Goal: Information Seeking & Learning: Check status

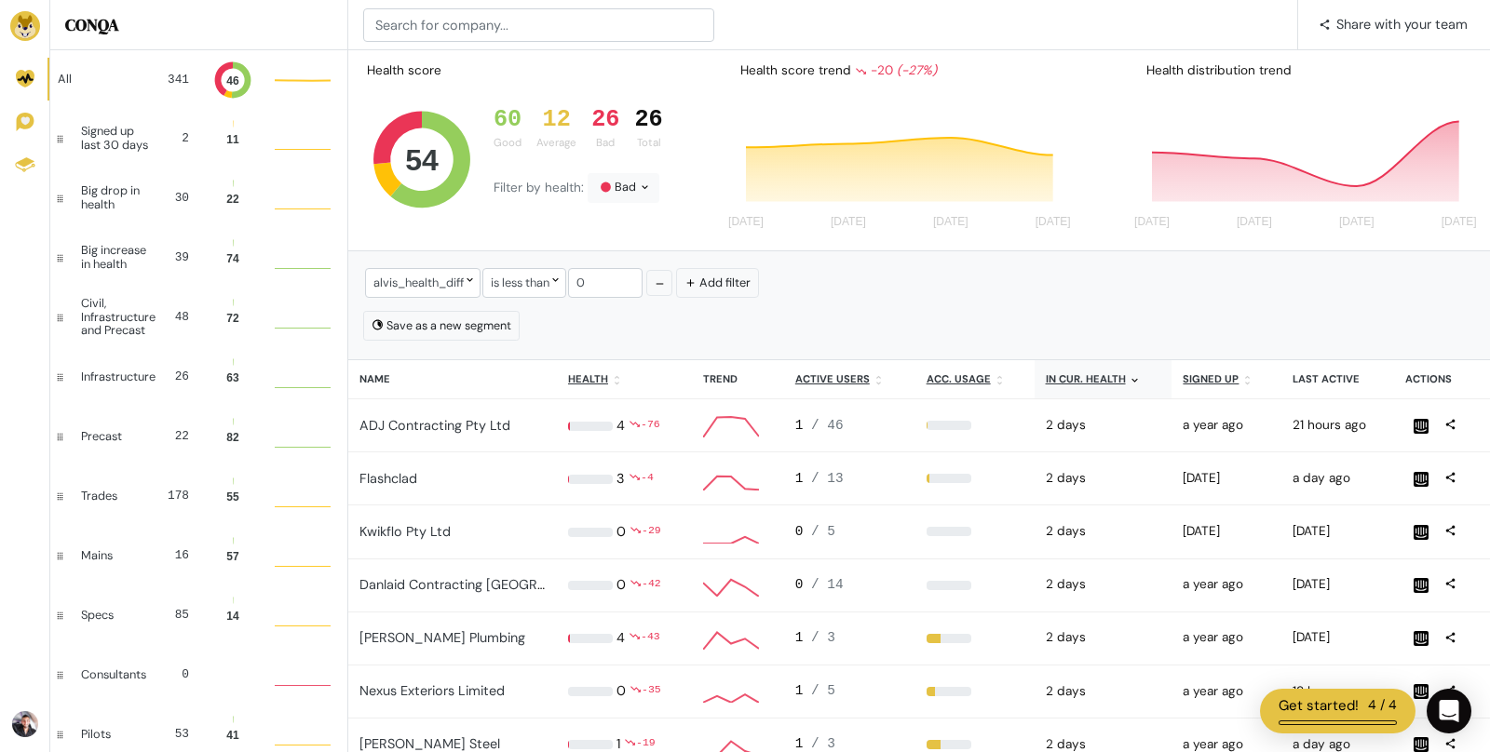
scroll to position [1, 1]
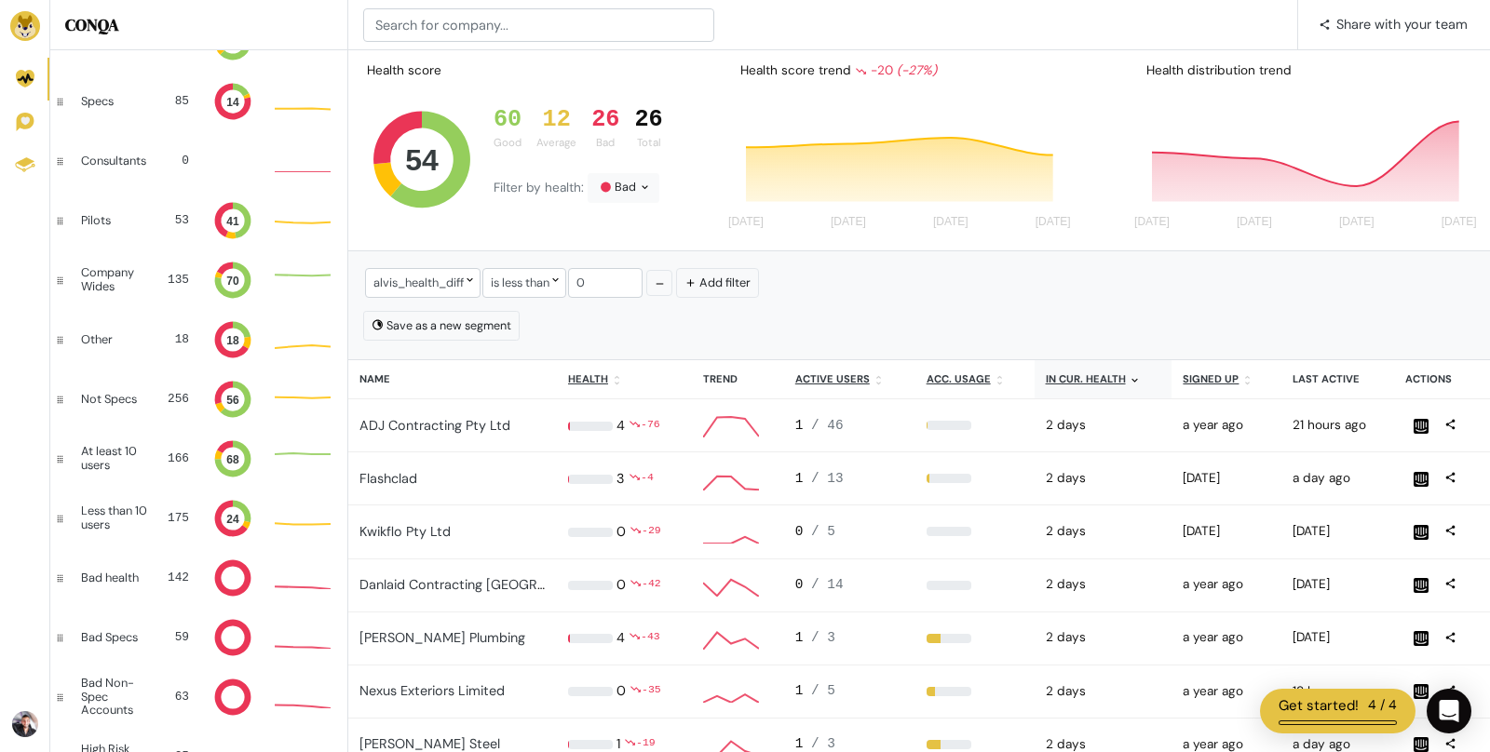
click at [29, 27] on img at bounding box center [25, 26] width 30 height 30
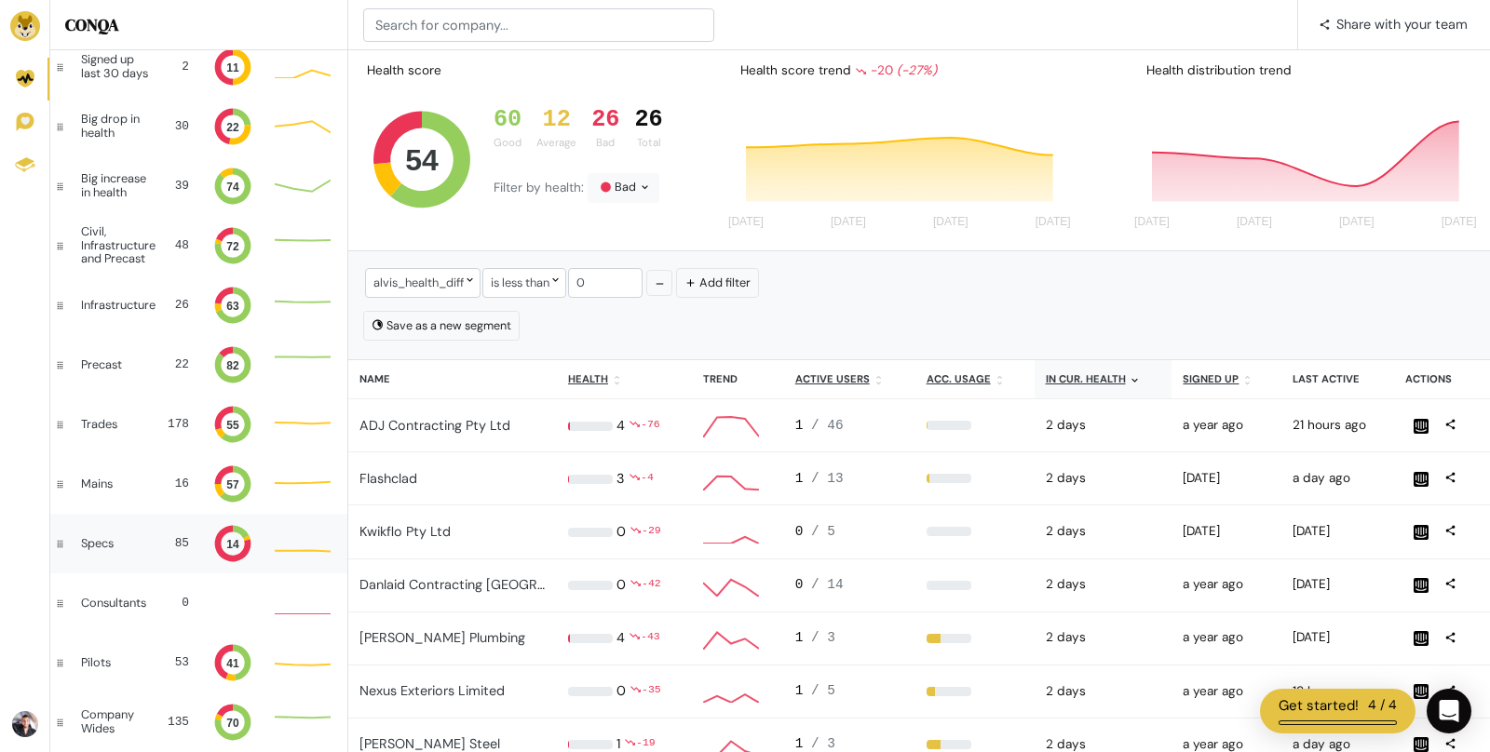
scroll to position [0, 0]
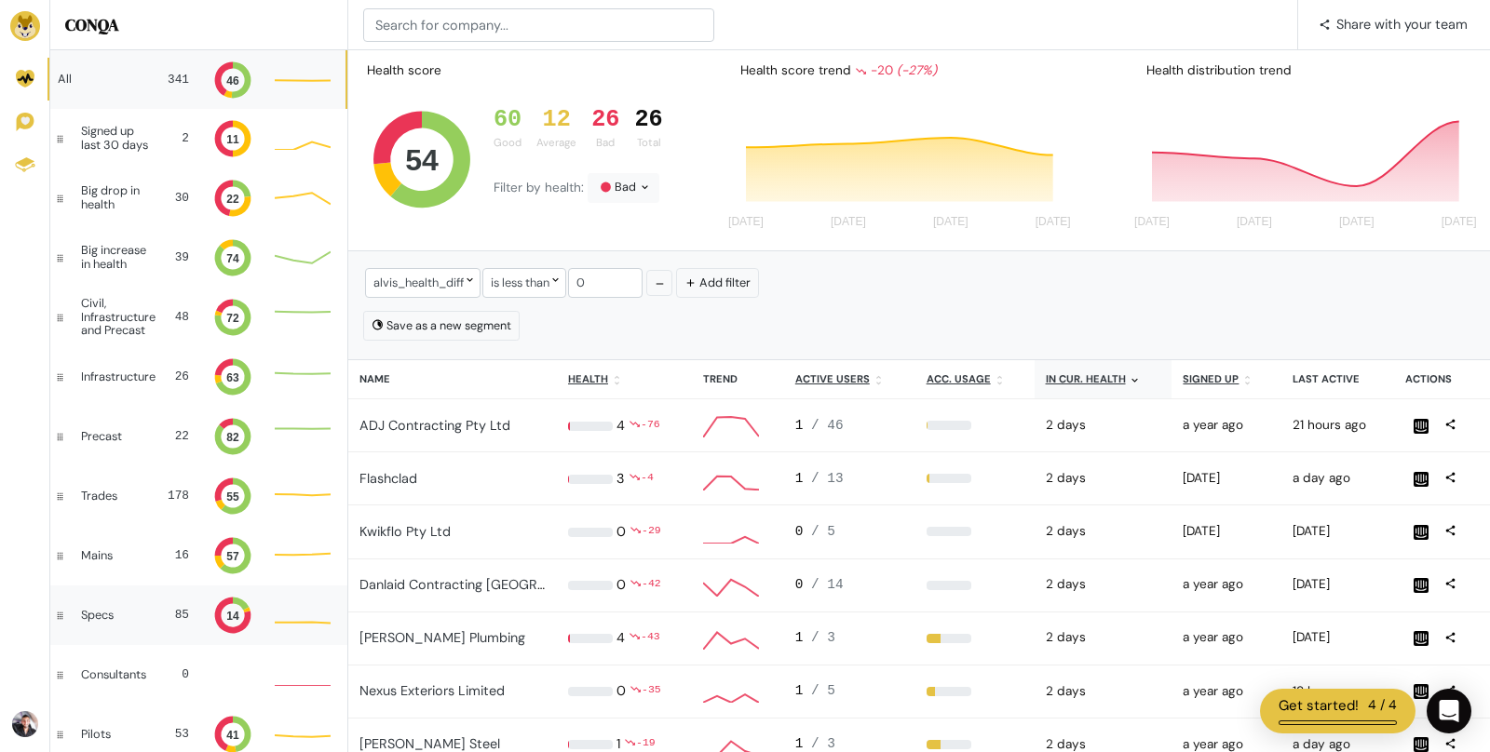
click at [169, 84] on div "341" at bounding box center [174, 80] width 30 height 18
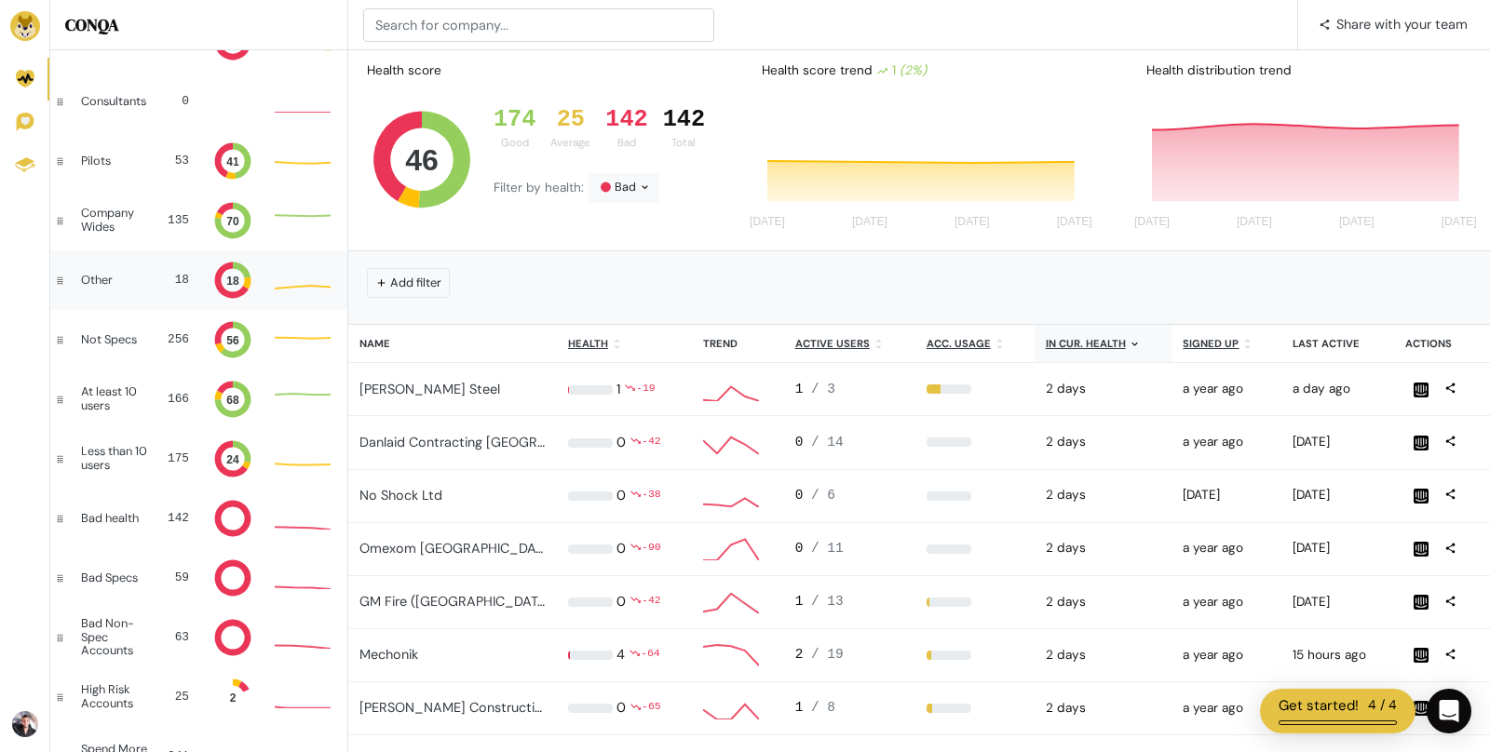
scroll to position [50, 56]
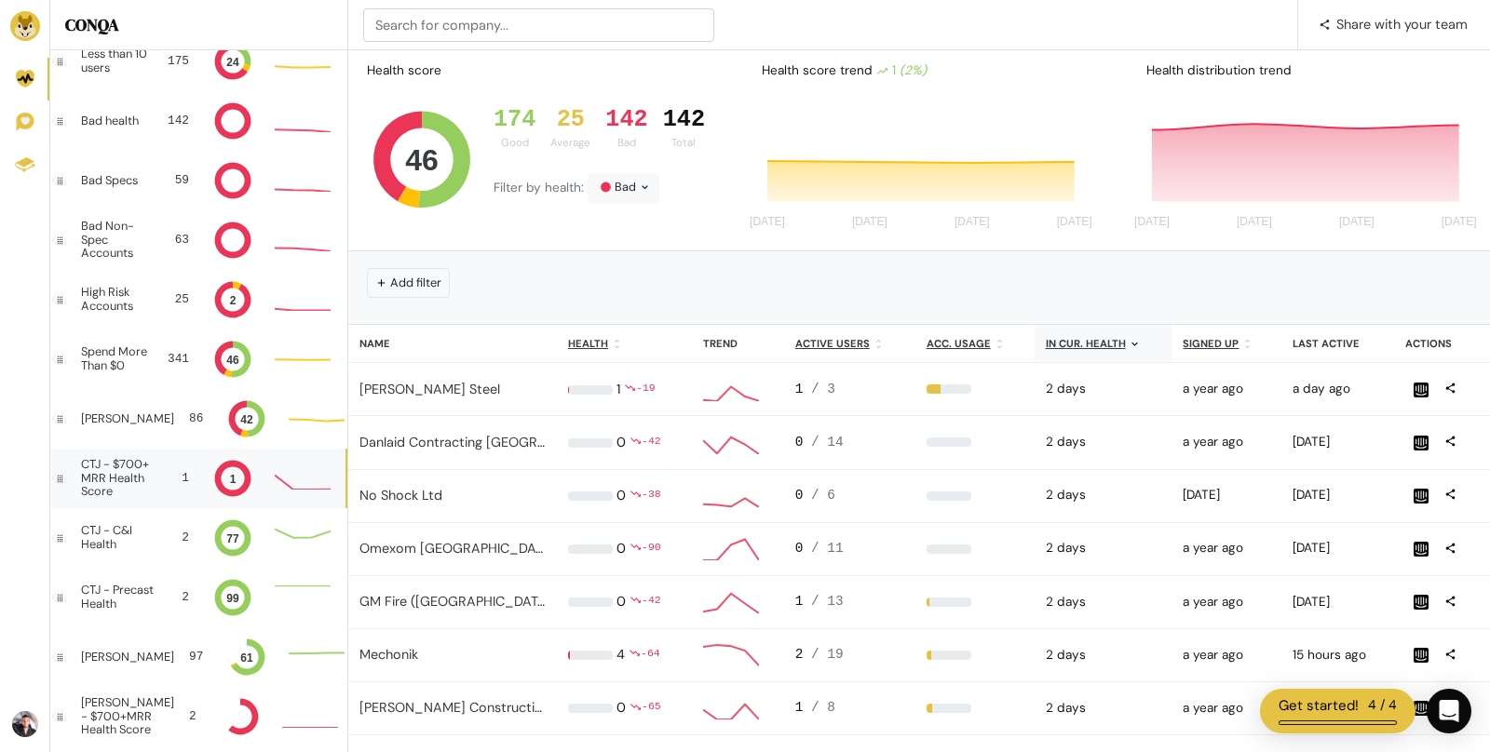
click at [155, 492] on div "CTJ - $700+ MRR Health Score" at bounding box center [120, 478] width 79 height 40
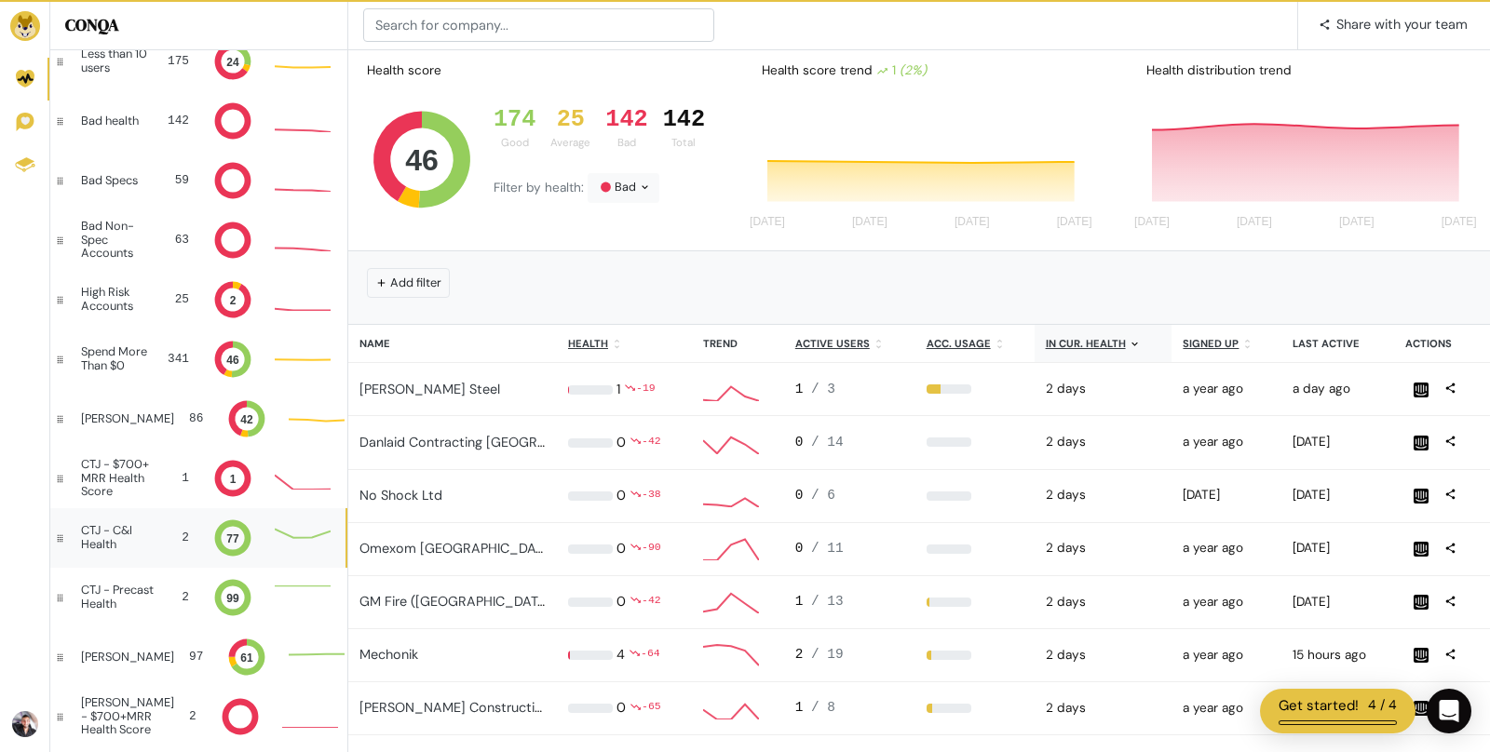
click at [153, 553] on div "CTJ - C&I Health 2 77" at bounding box center [197, 538] width 295 height 60
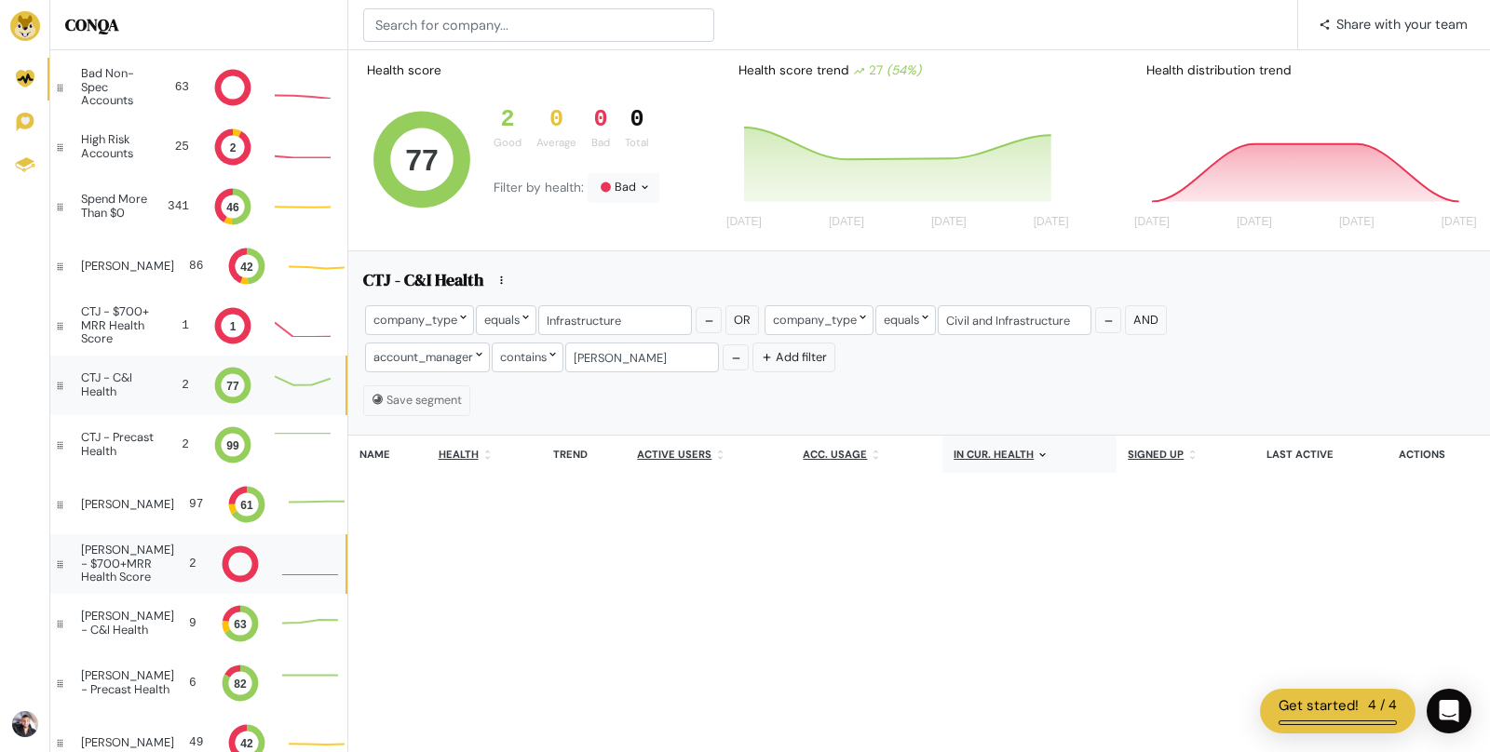
click at [138, 577] on div "[PERSON_NAME] - $700+MRR Health Score" at bounding box center [127, 564] width 93 height 40
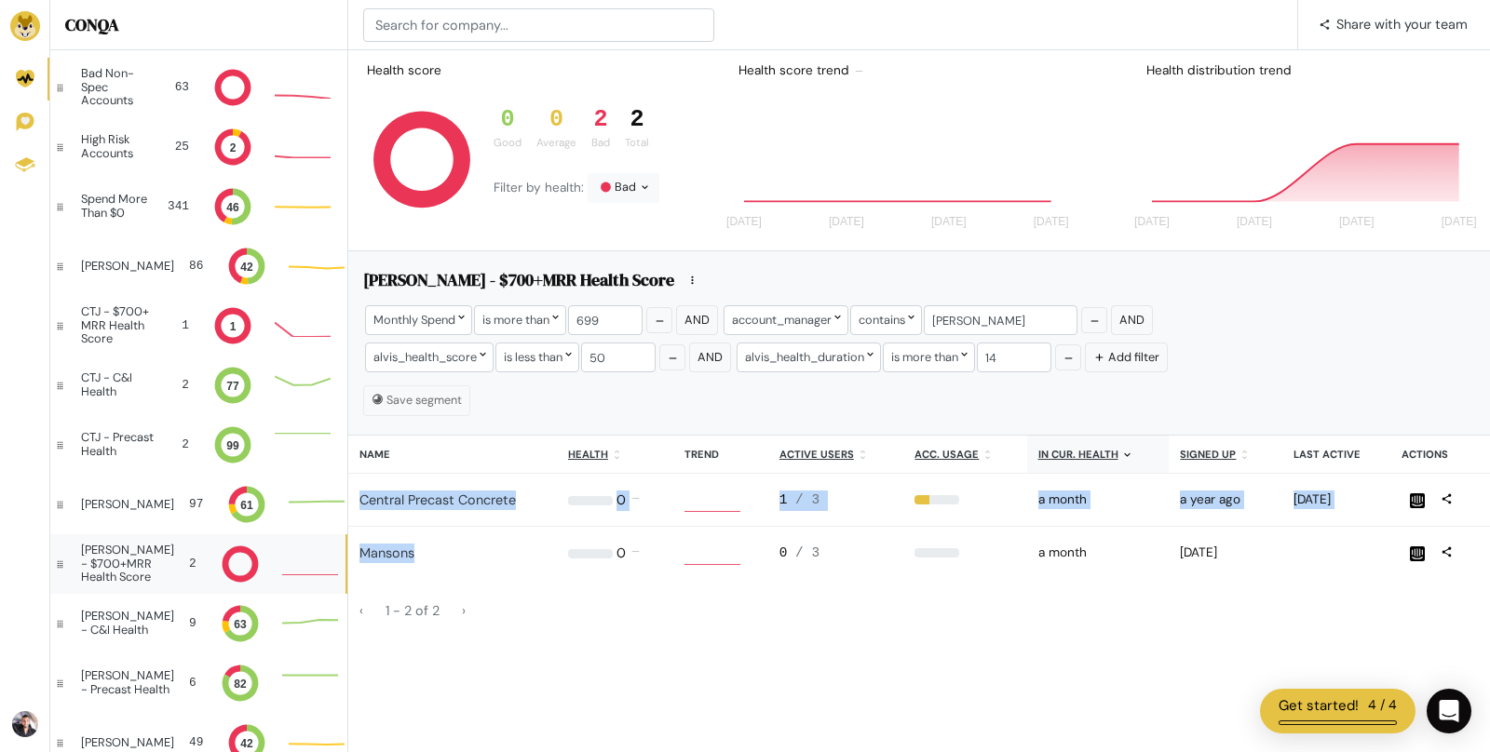
drag, startPoint x: 352, startPoint y: 492, endPoint x: 469, endPoint y: 558, distance: 134.2
click at [469, 558] on tbody "Central Precast Concrete 0.21077749840282767 0 % 0 1 / 3 33 % a month a year ag…" at bounding box center [918, 527] width 1141 height 106
copy tbody "Central Precast Concrete 0.21077749840282767 0 % 0 1 / 3 33 % a month a year ag…"
click at [102, 622] on div "[PERSON_NAME] - C&I Health" at bounding box center [127, 623] width 93 height 27
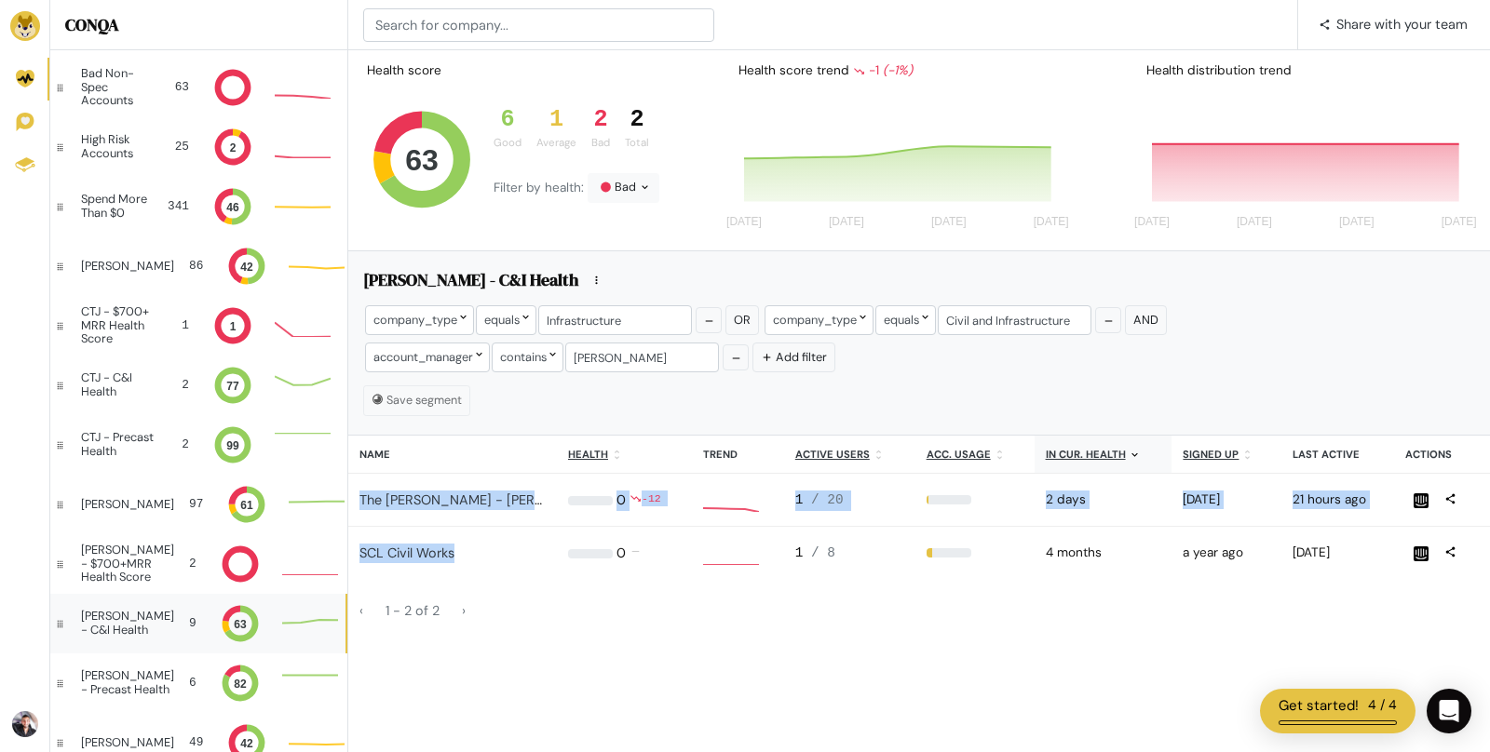
drag, startPoint x: 355, startPoint y: 492, endPoint x: 490, endPoint y: 555, distance: 148.7
click at [490, 555] on tbody "The [PERSON_NAME] - [PERSON_NAME] on behalf of Ōtaki to North [PERSON_NAME] – S…" at bounding box center [918, 527] width 1141 height 106
copy tbody "The [PERSON_NAME] - [PERSON_NAME] on behalf of [PERSON_NAME] to North [PERSON_N…"
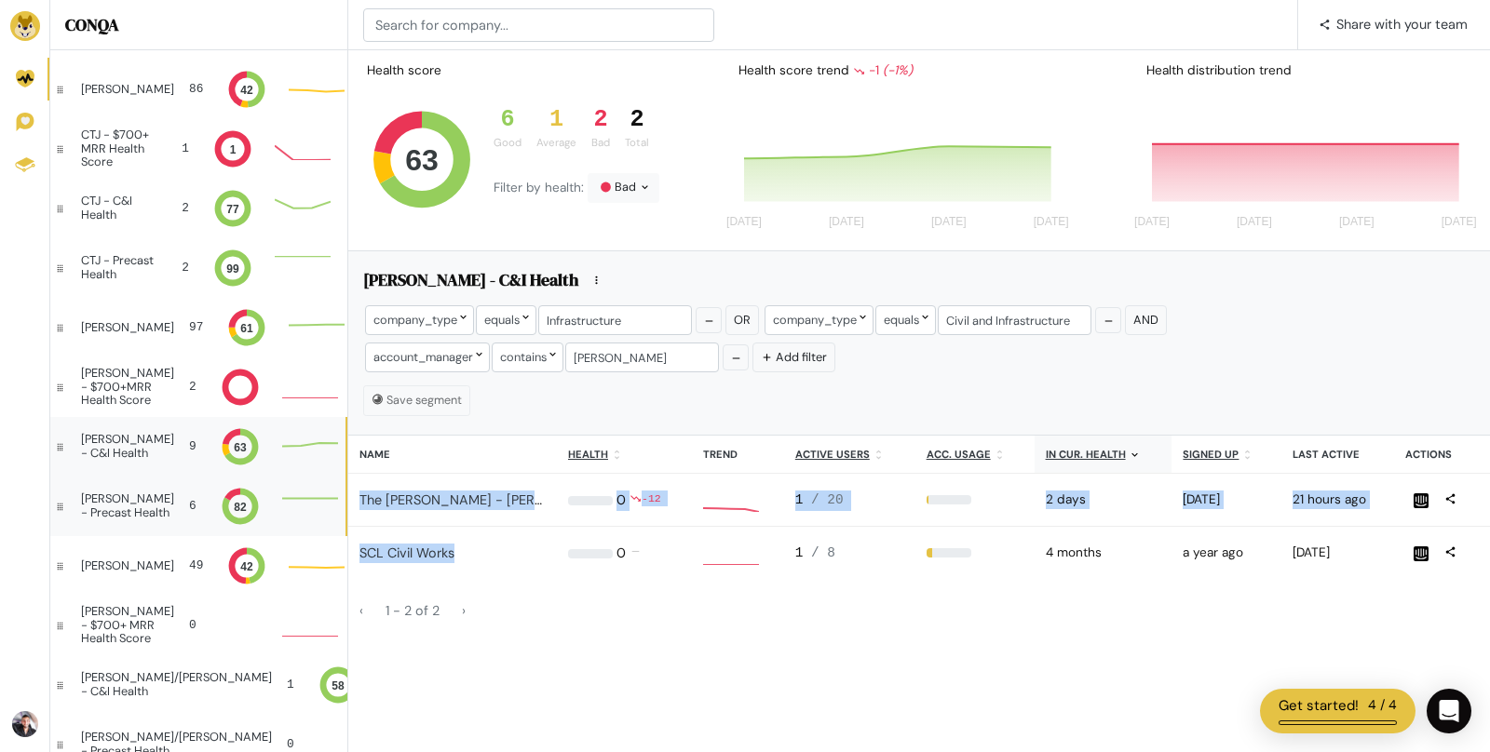
click at [155, 504] on div "[PERSON_NAME] - Precast Health" at bounding box center [127, 505] width 93 height 27
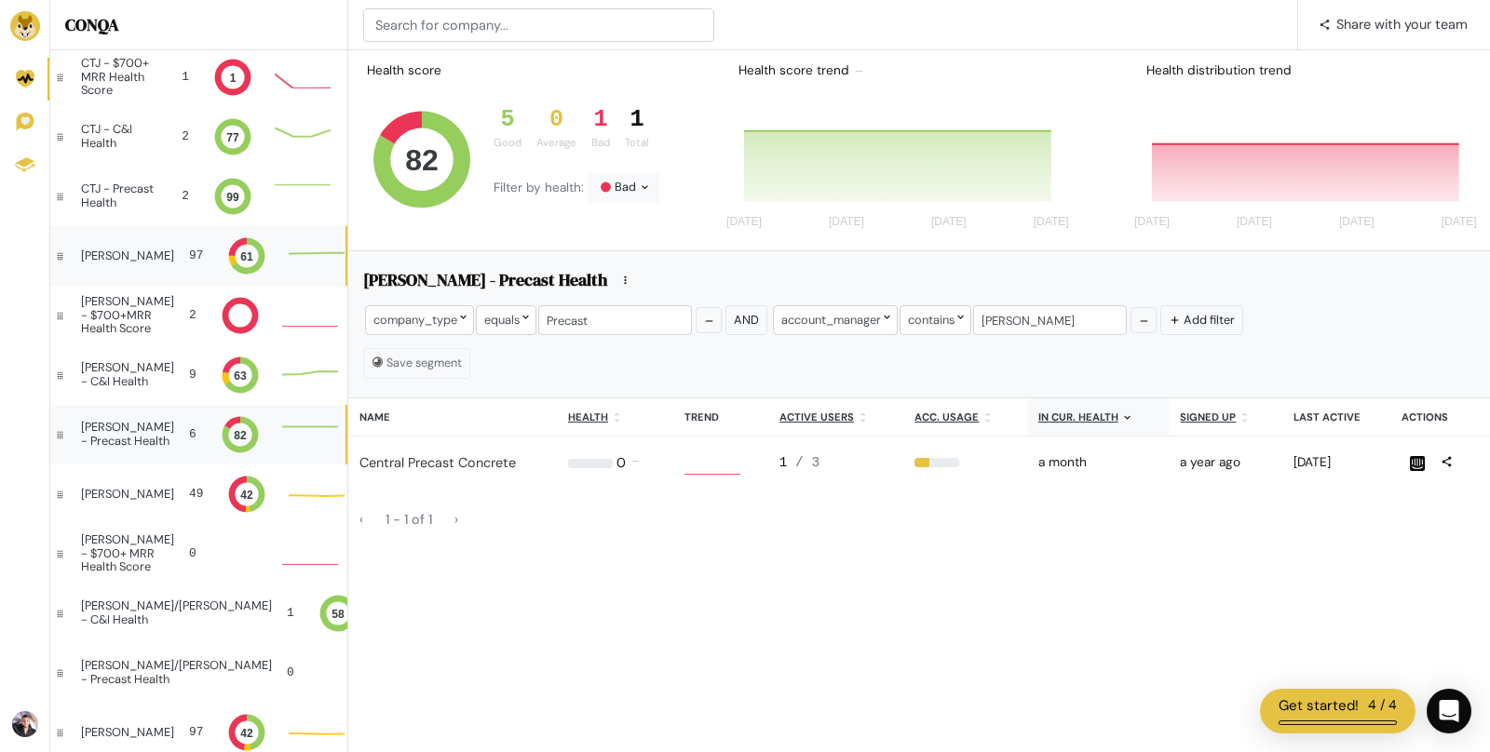
click at [141, 247] on div "[PERSON_NAME] 97 61 59" at bounding box center [197, 256] width 295 height 60
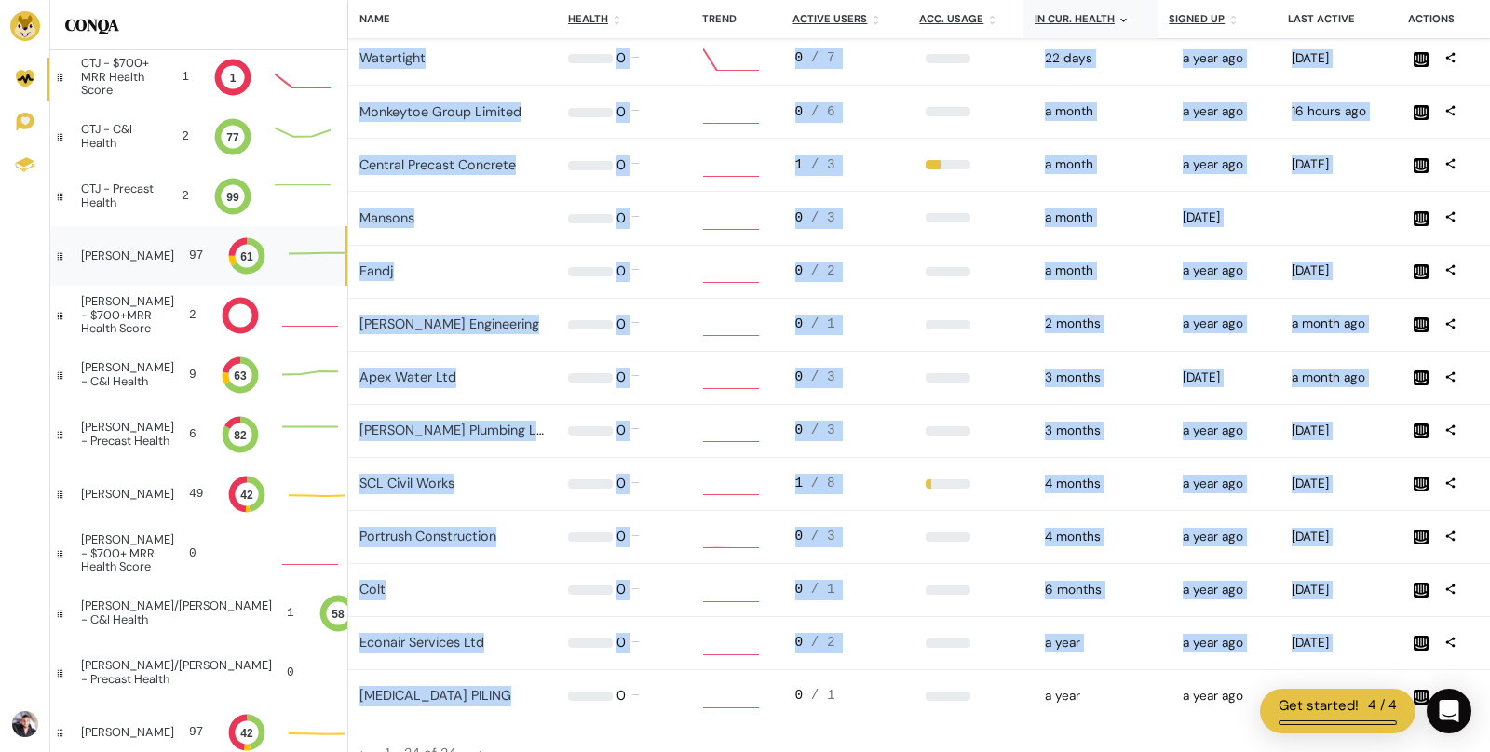
drag, startPoint x: 355, startPoint y: 108, endPoint x: 605, endPoint y: 648, distance: 595.2
click at [605, 648] on tbody "[PERSON_NAME] Plumbing 2.059596222787183 4 % 4 -43 1 / 3 33 % 2 days a year ago…" at bounding box center [918, 85] width 1141 height 1275
copy tbody "Loremi Dolorsit 9.819893142889136 5 % 9 -20 2 / 4 74 % 5 amet c adip eli 3 sedd…"
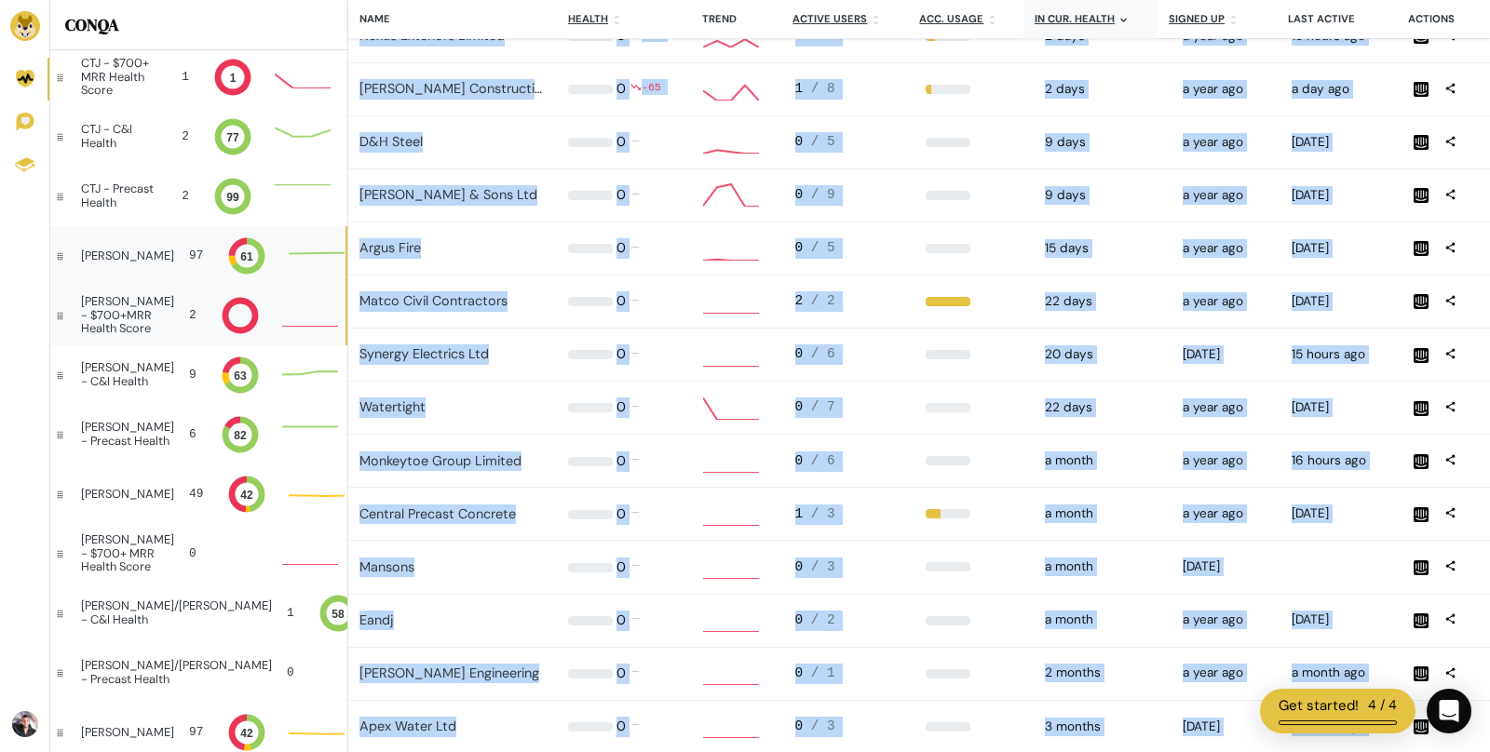
click at [139, 316] on div "[PERSON_NAME] - $700+MRR Health Score" at bounding box center [127, 315] width 93 height 40
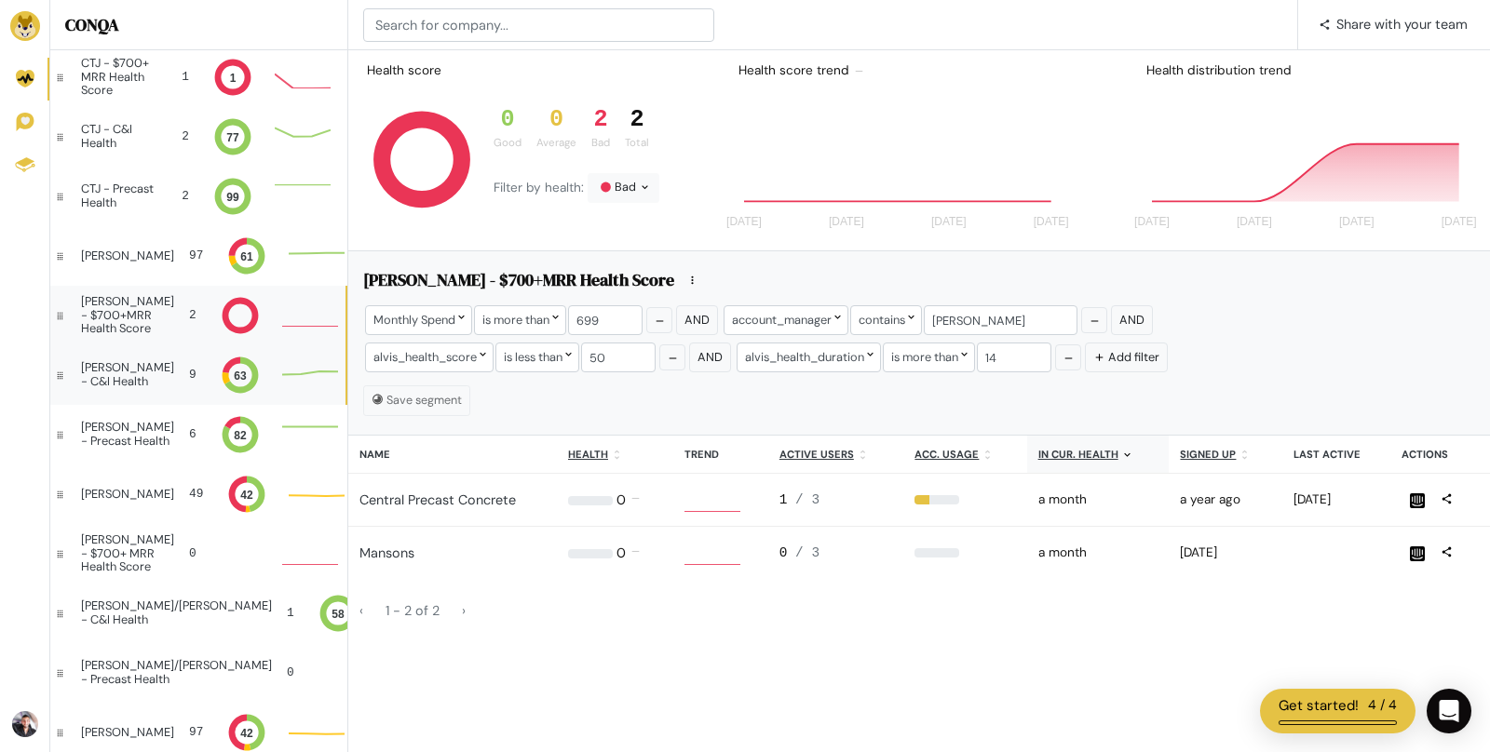
click at [159, 384] on div "[PERSON_NAME] - C&I Health 9 63 64" at bounding box center [197, 375] width 295 height 60
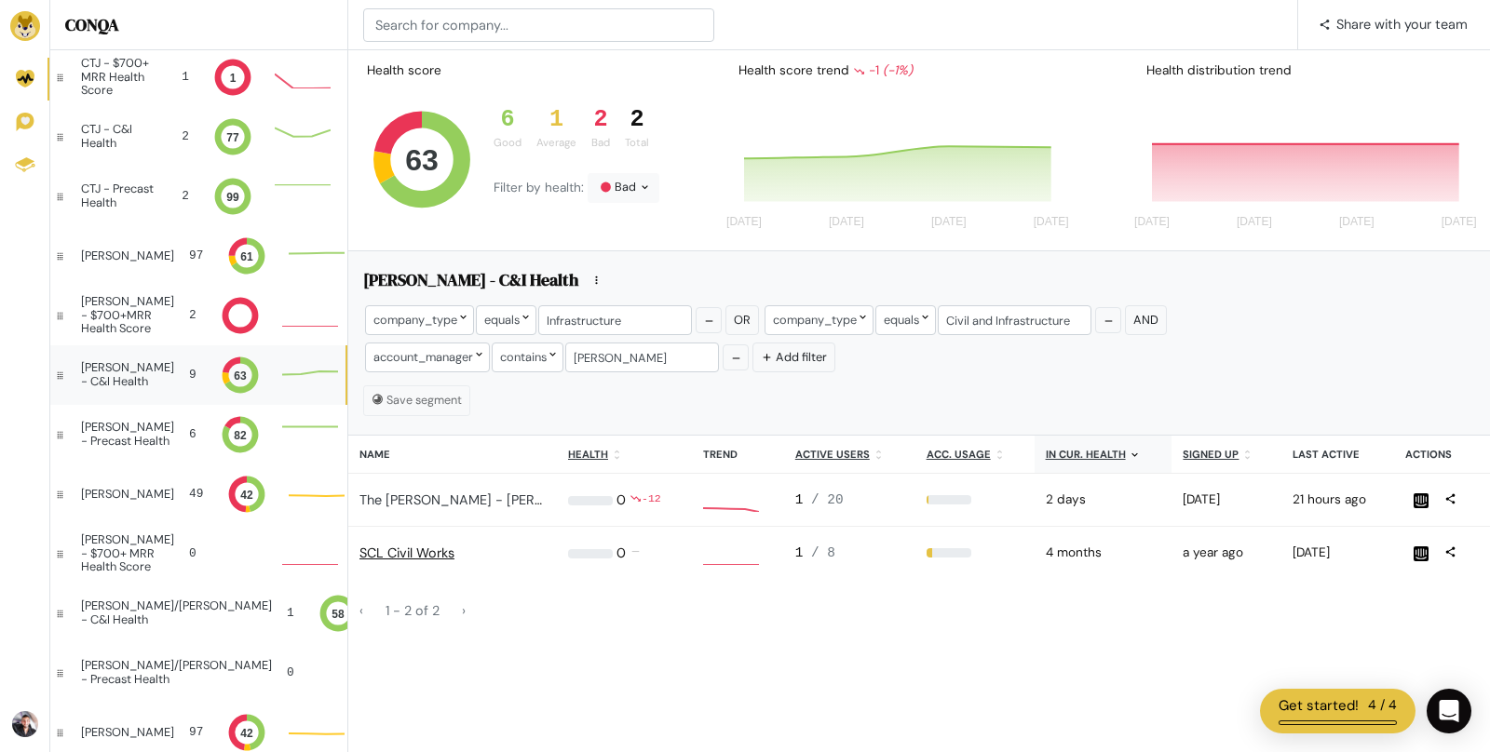
click at [425, 552] on link "SCL Civil Works" at bounding box center [406, 553] width 95 height 17
